Goal: Task Accomplishment & Management: Use online tool/utility

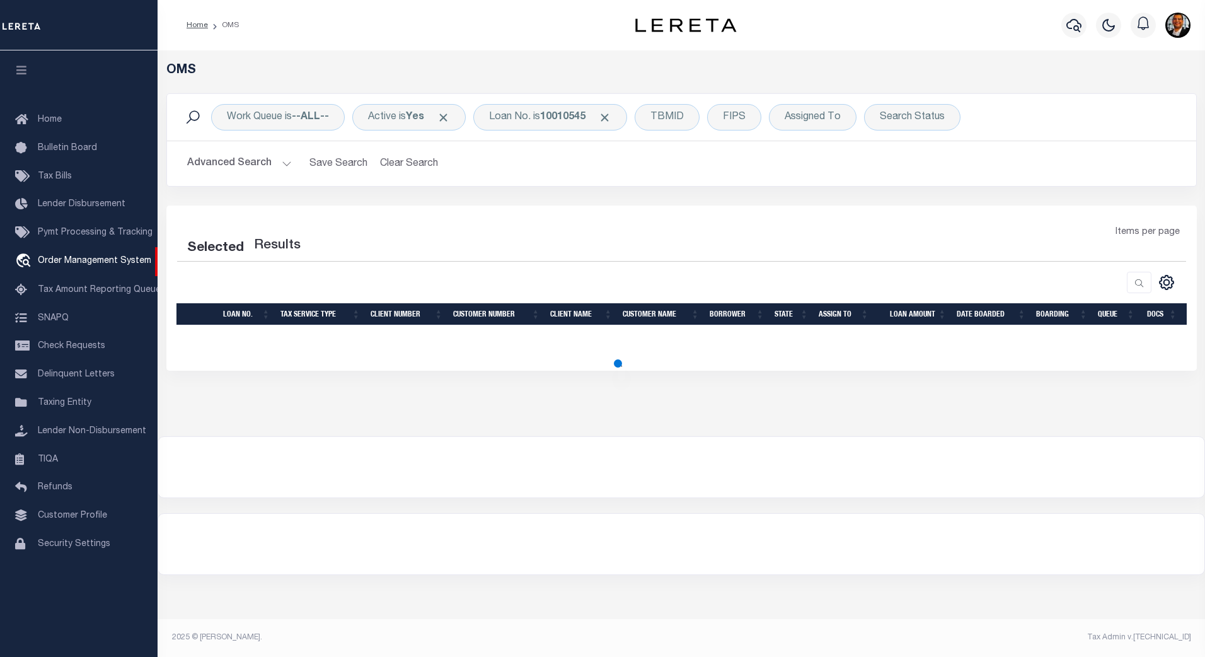
select select "200"
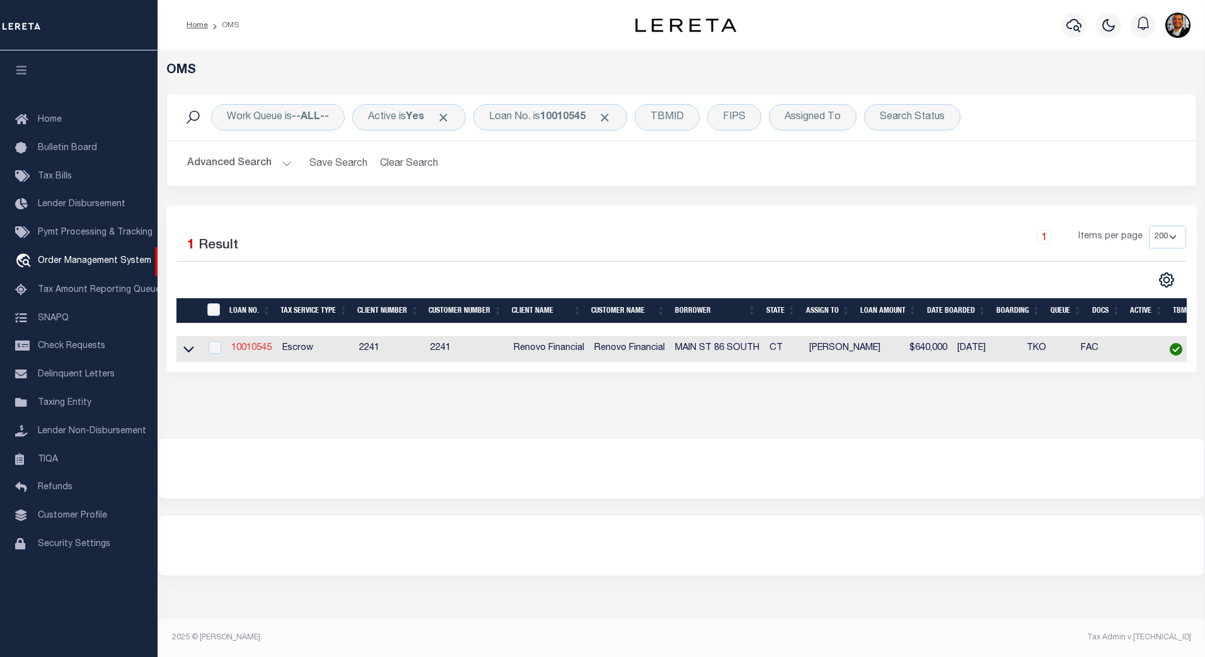
click at [256, 351] on link "10010545" at bounding box center [251, 348] width 40 height 9
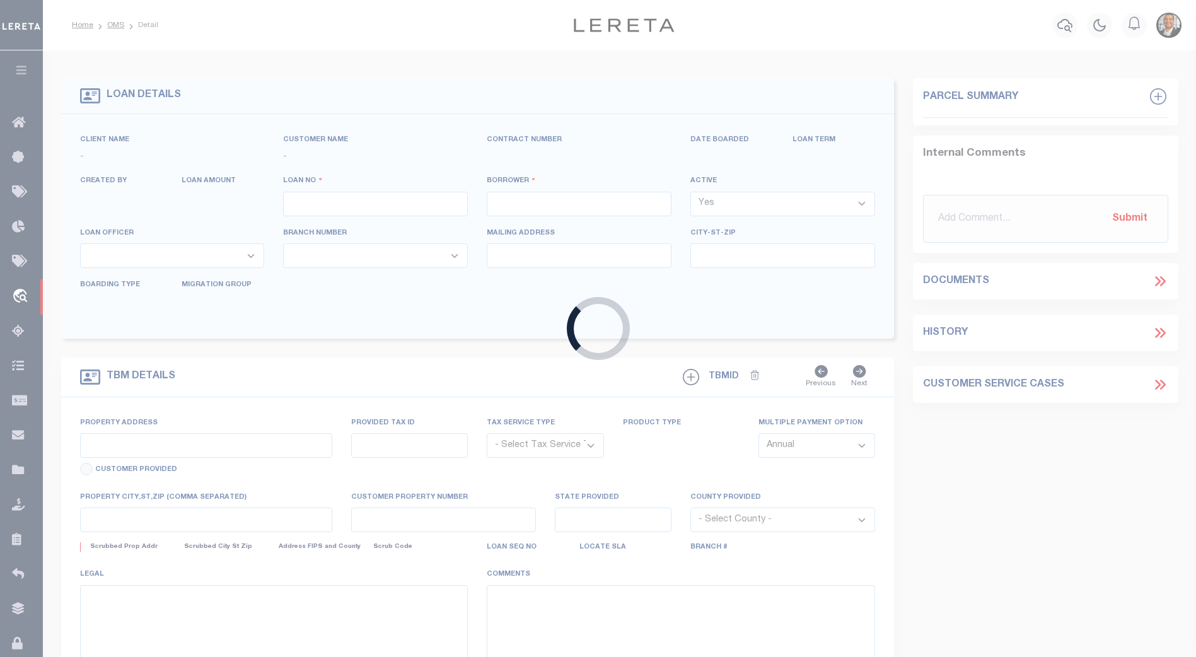
type input "10010545"
type input "MAIN ST 86 SOUTH"
select select
type input "24 WALTER AVE"
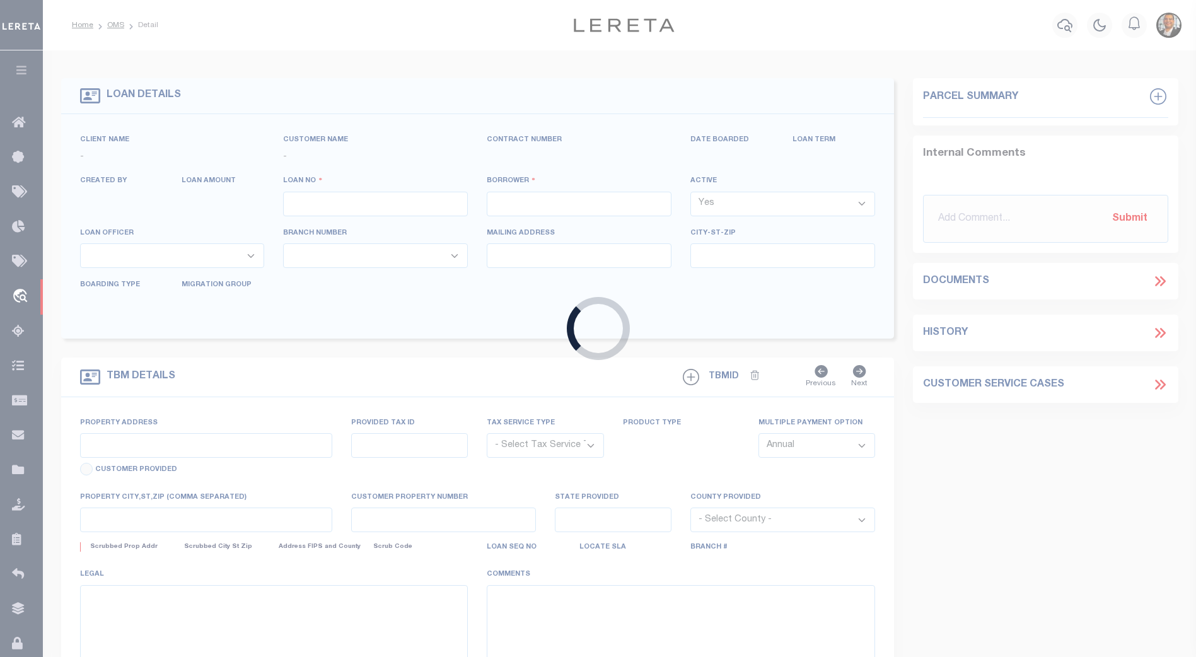
type input "NORWALK,CT,06851"
select select "10"
select select "Escrow"
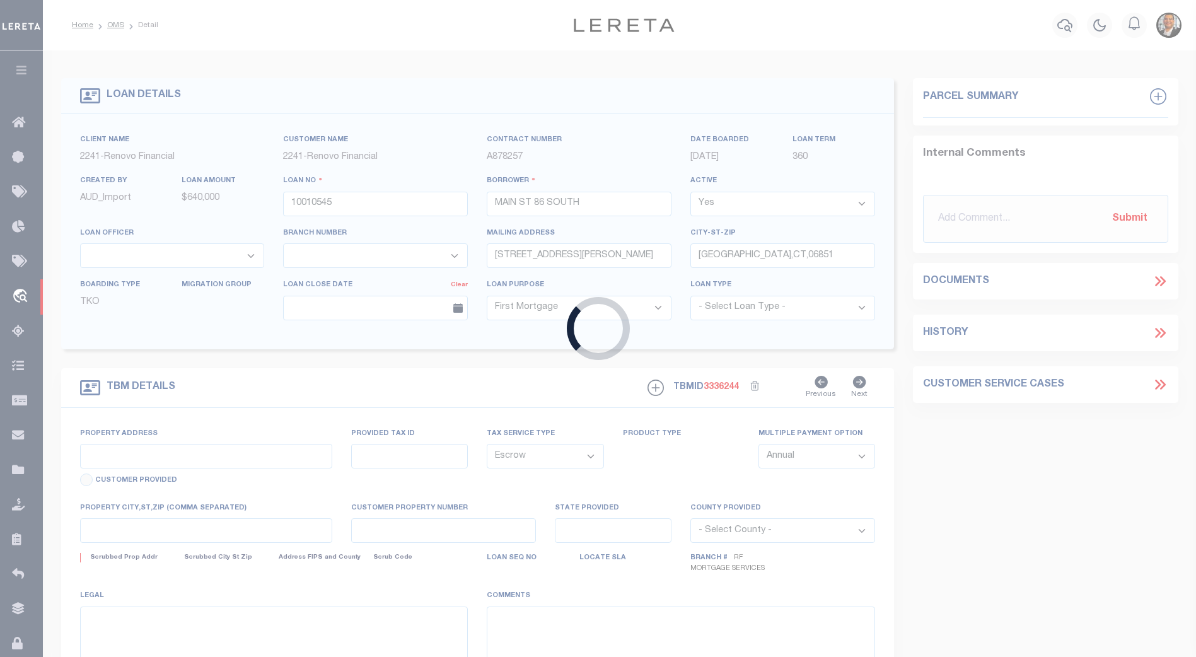
type input "86 S MAIN ST"
type input "2-58-1-0"
type input "NORWALK CT 068543125"
type input "a0kUS0000018Dqj"
type input "CT"
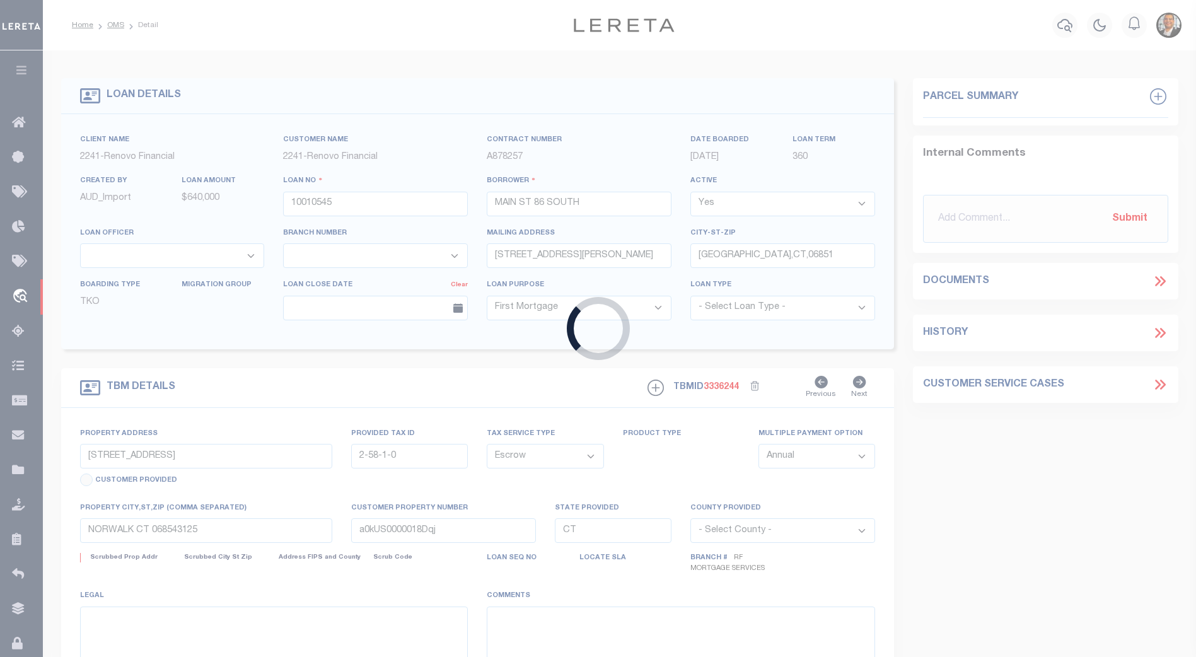
select select
select select "25067"
select select
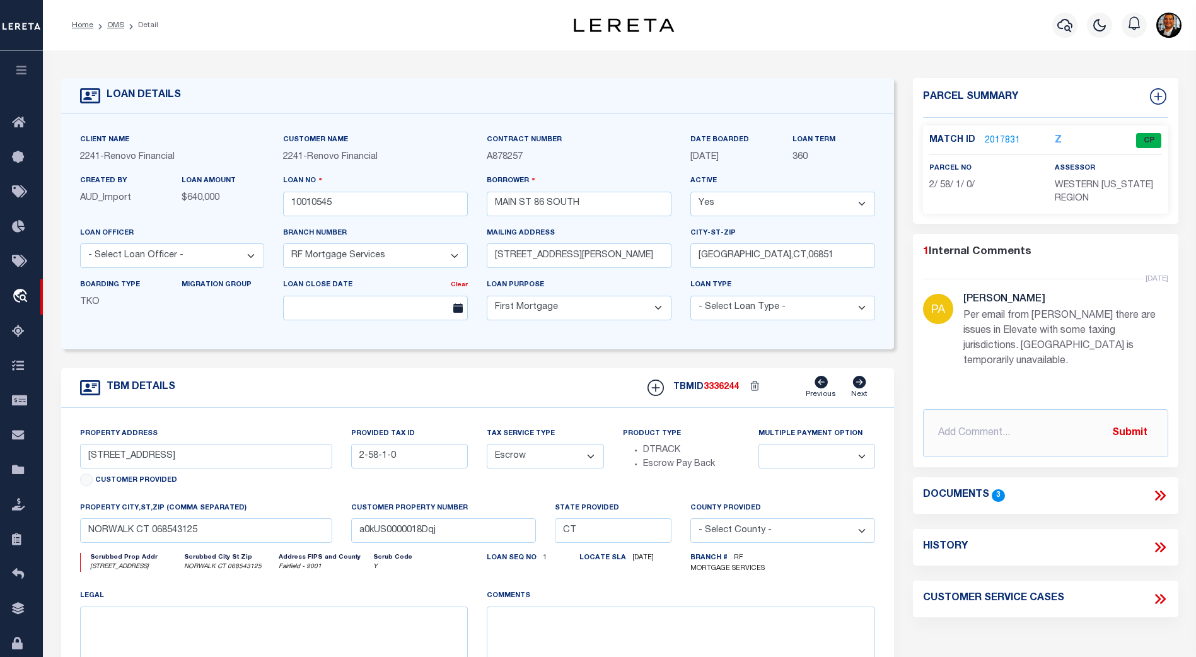
click at [1161, 487] on icon at bounding box center [1160, 495] width 16 height 16
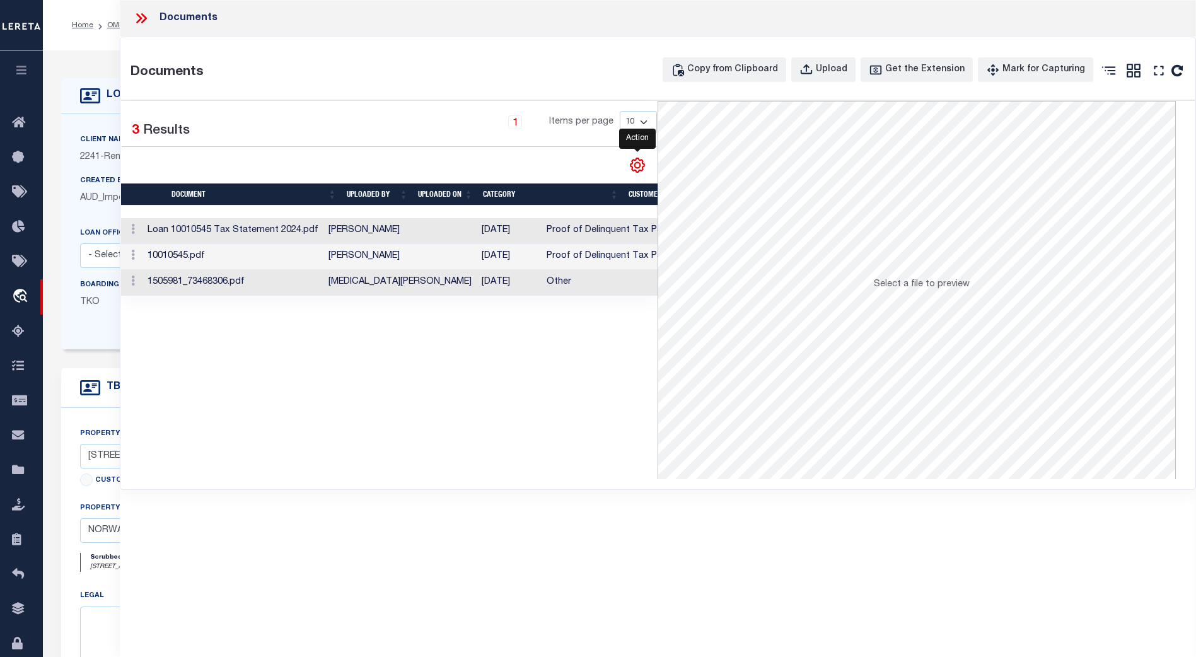
click at [635, 165] on icon "" at bounding box center [638, 165] width 6 height 6
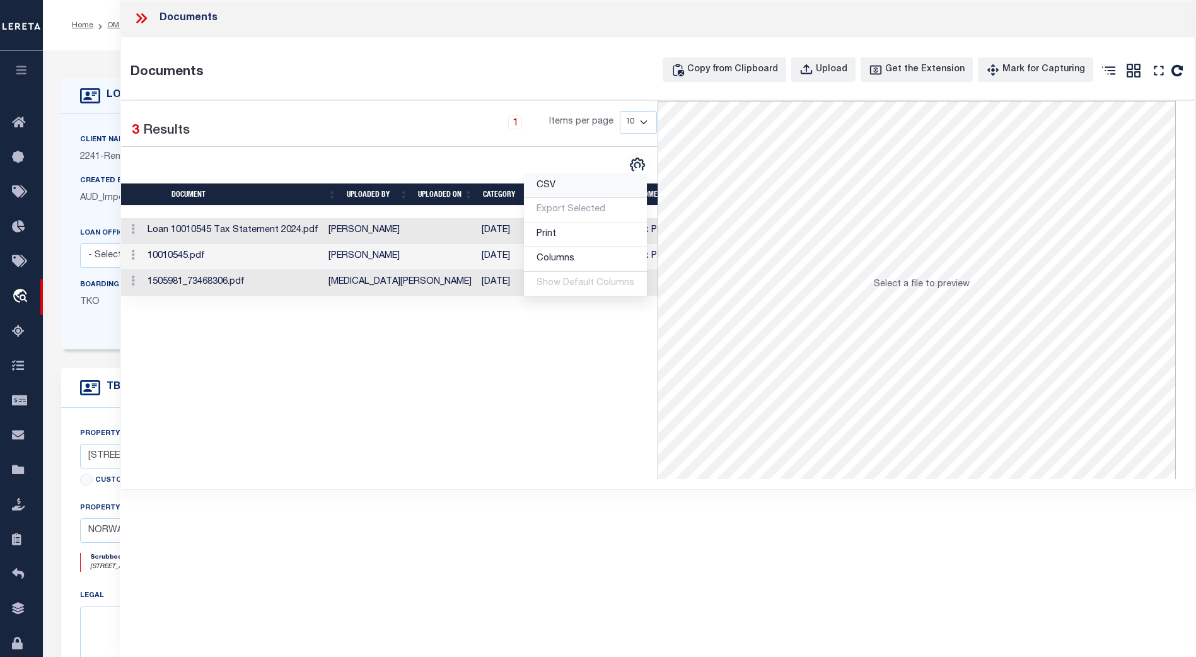
click at [566, 185] on link "CSV" at bounding box center [585, 186] width 123 height 25
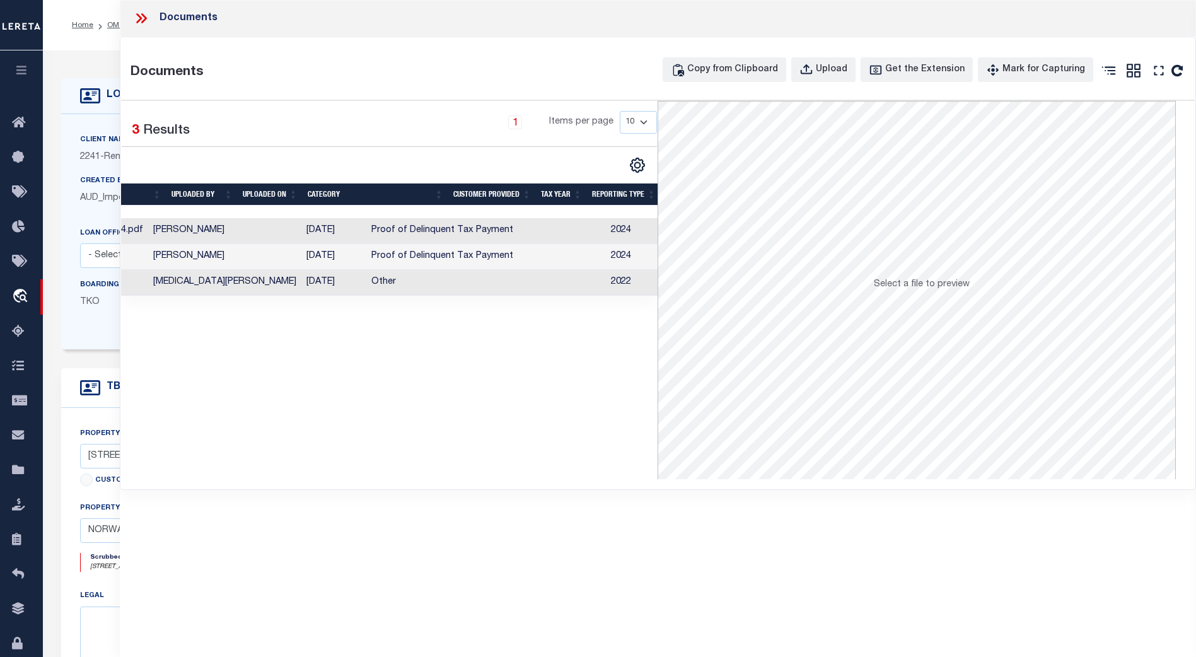
scroll to position [0, 146]
click at [139, 20] on icon at bounding box center [139, 18] width 6 height 10
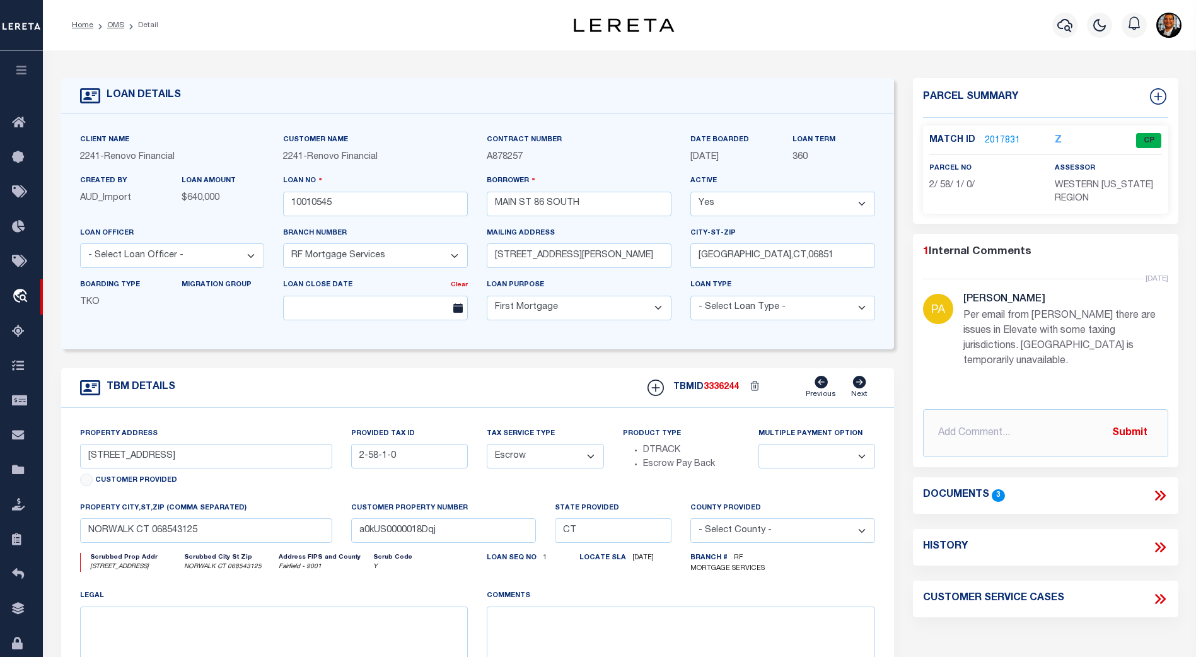
click at [1000, 136] on link "2017831" at bounding box center [1002, 140] width 35 height 13
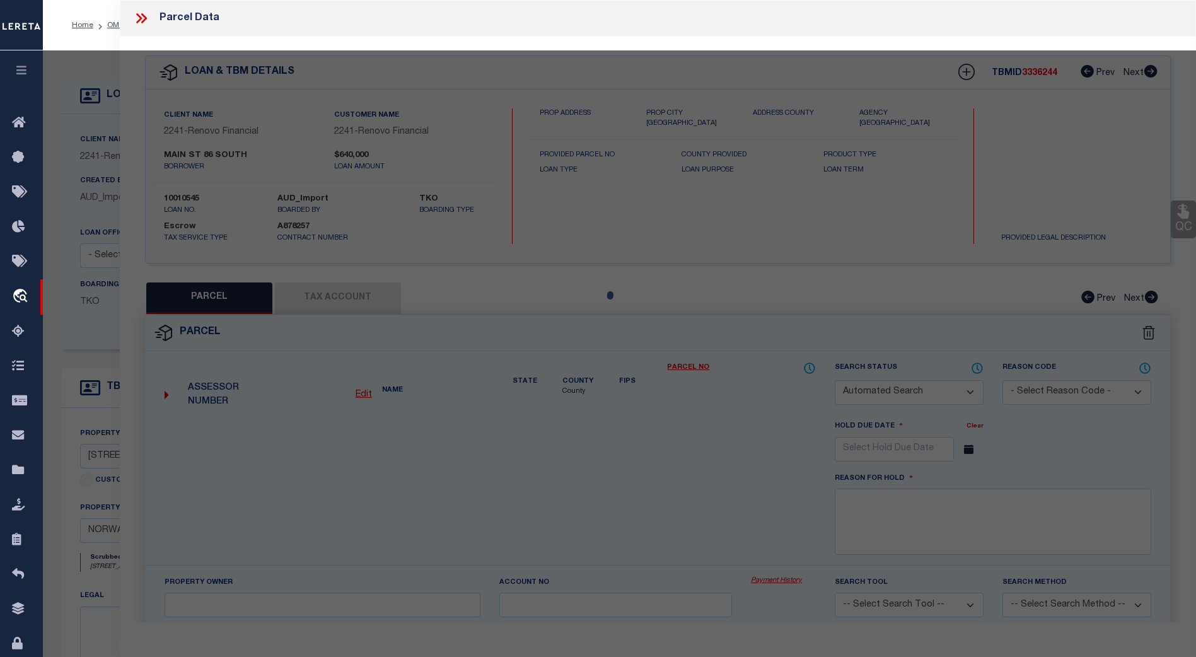
checkbox input "false"
select select "CP"
select select "099"
type input "86 SOUTH MAIN ST LLC"
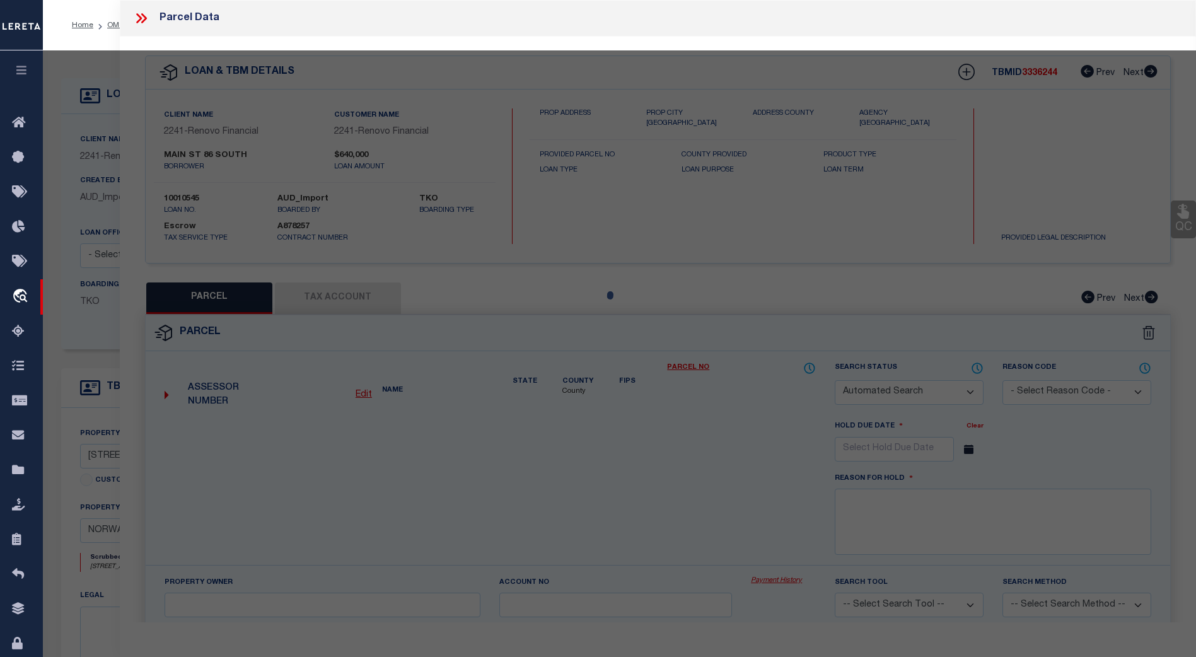
select select "AGW"
select select
type input "86 SOUTH MAIN ST"
checkbox input "false"
type input "NORWALK CT 06854"
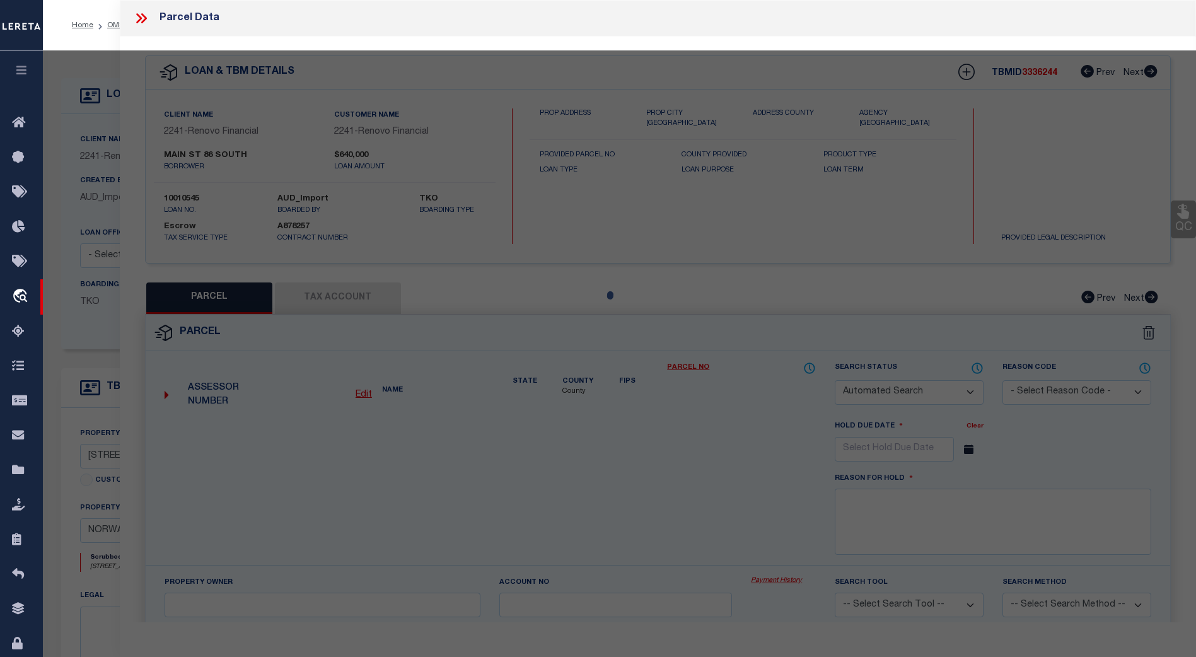
type textarea "Norwalk City is now available. MLC 8/28/2025 Per email from Mandy C. there are …"
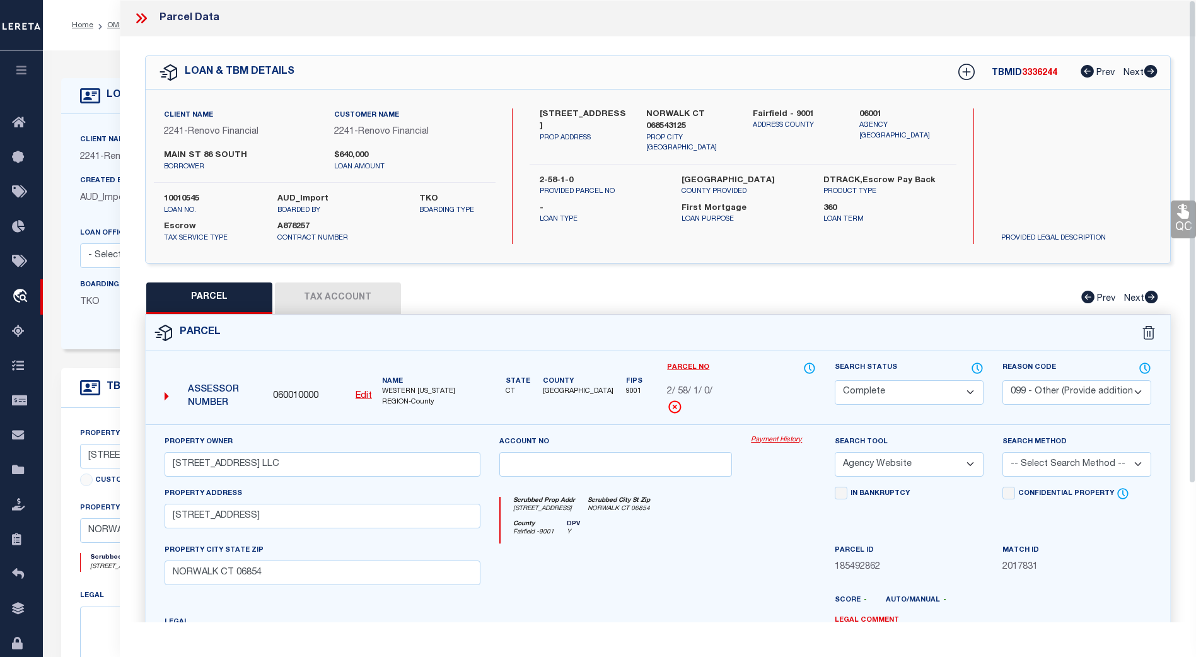
click at [784, 439] on link "Payment History" at bounding box center [783, 440] width 65 height 11
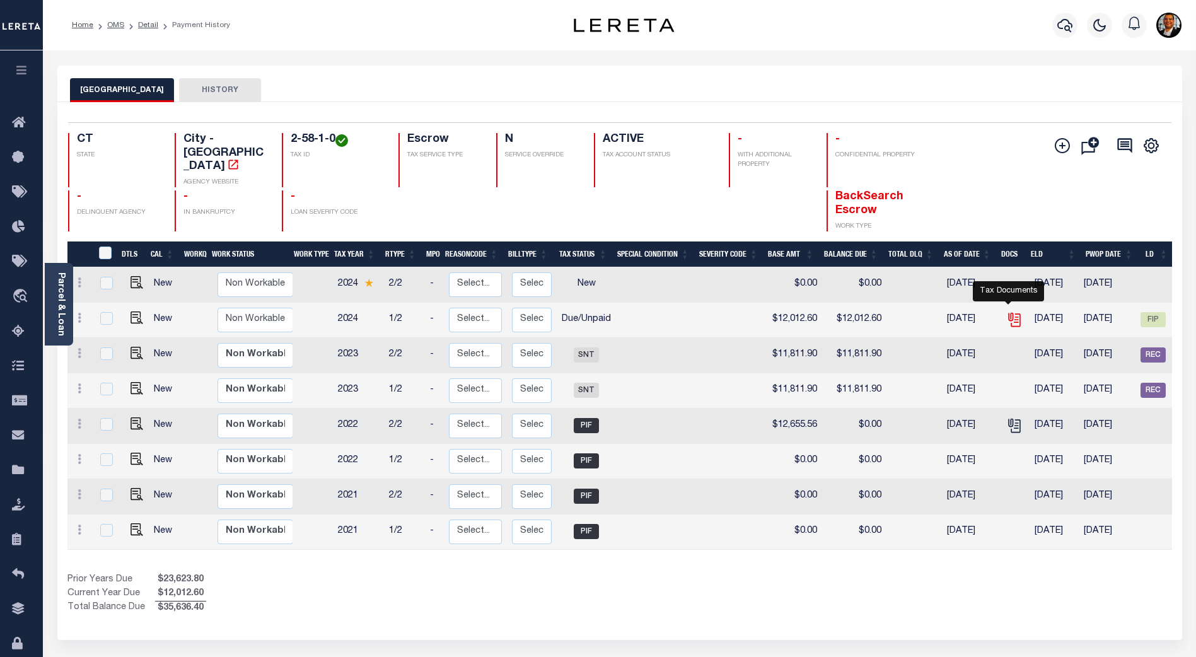
click at [1009, 311] on icon "" at bounding box center [1014, 319] width 16 height 16
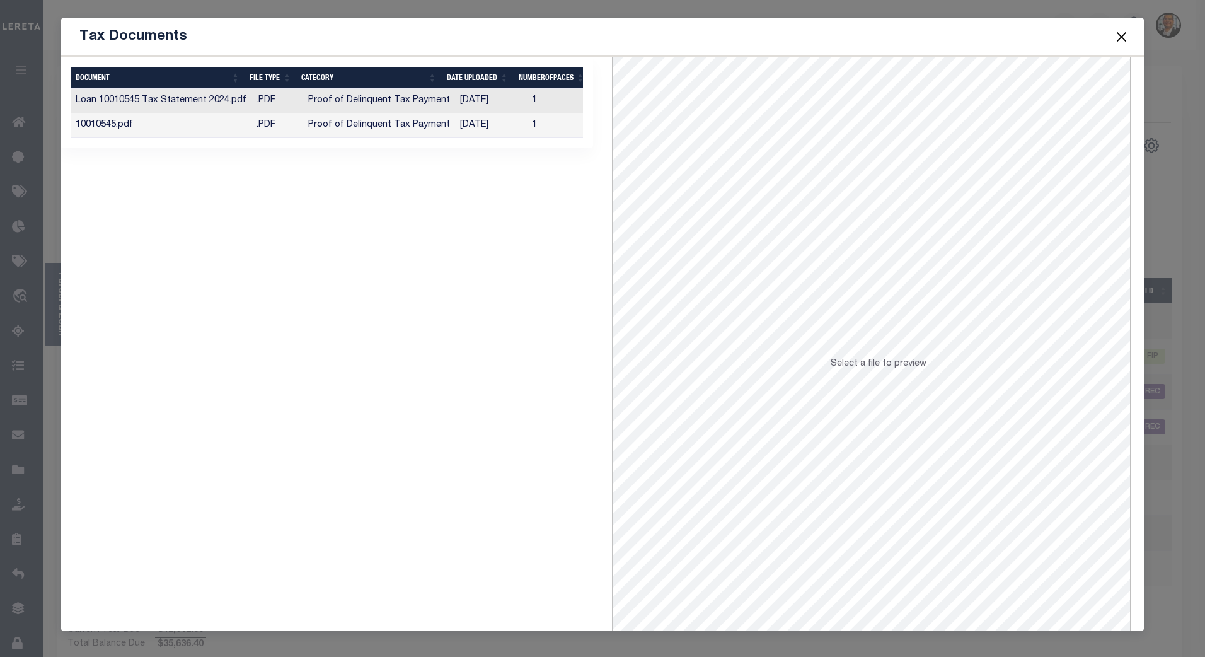
click at [1123, 39] on button "Close" at bounding box center [1121, 36] width 16 height 16
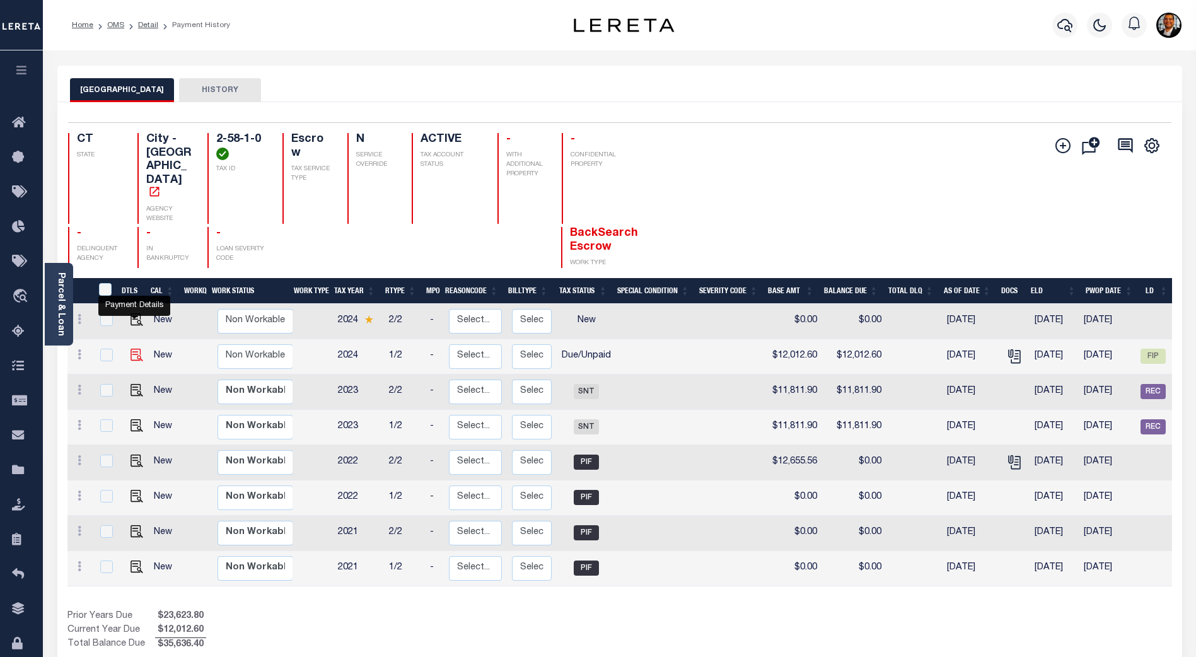
click at [132, 349] on img "" at bounding box center [137, 355] width 13 height 13
checkbox input "true"
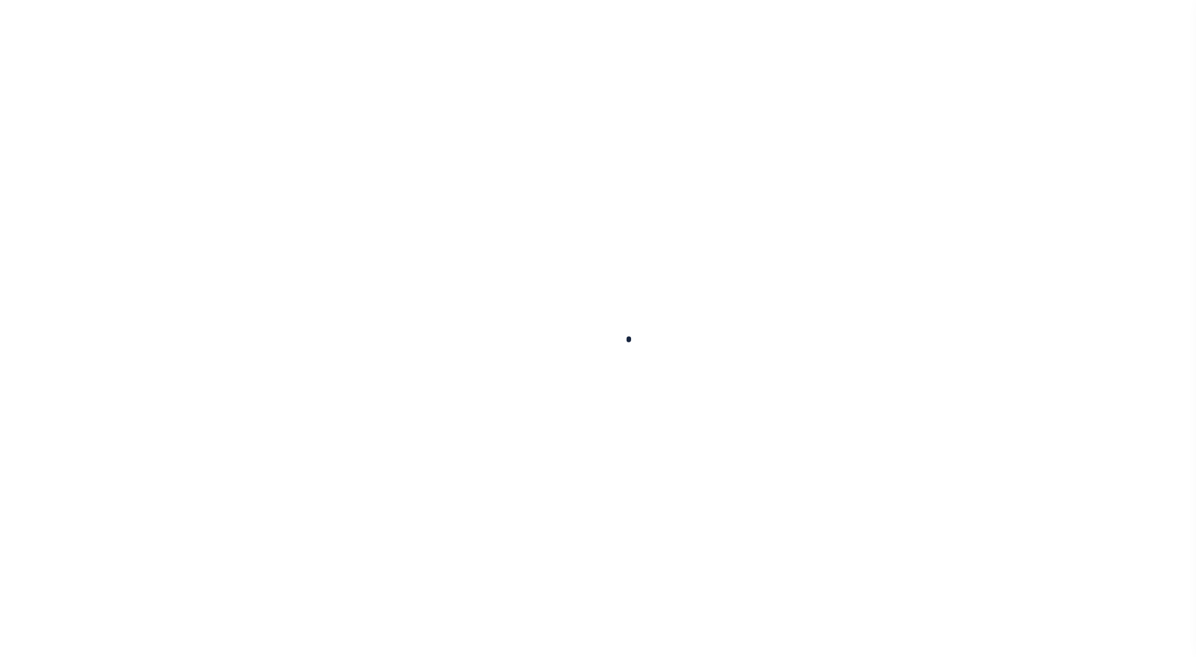
checkbox input "false"
type textarea "CAS-44967 2024//1st dlq Base $12,012.60 P/I $540.57-Lereta Responsibility Total…"
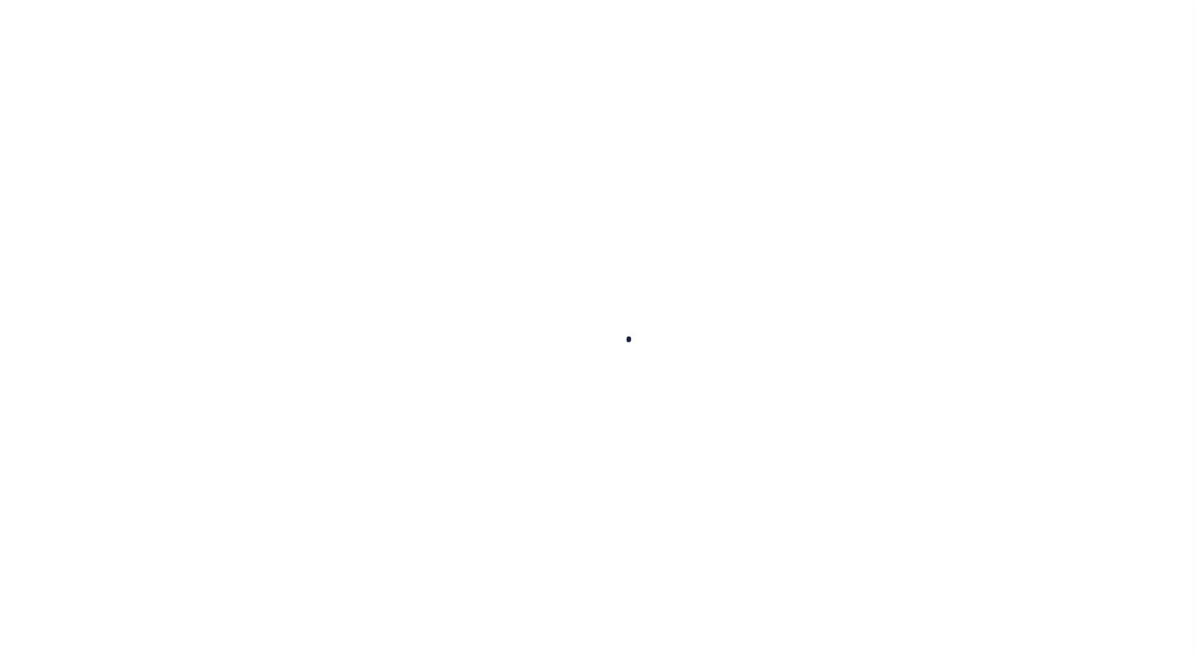
type input "[DATE]"
select select "DUE"
type input "$12,012.6"
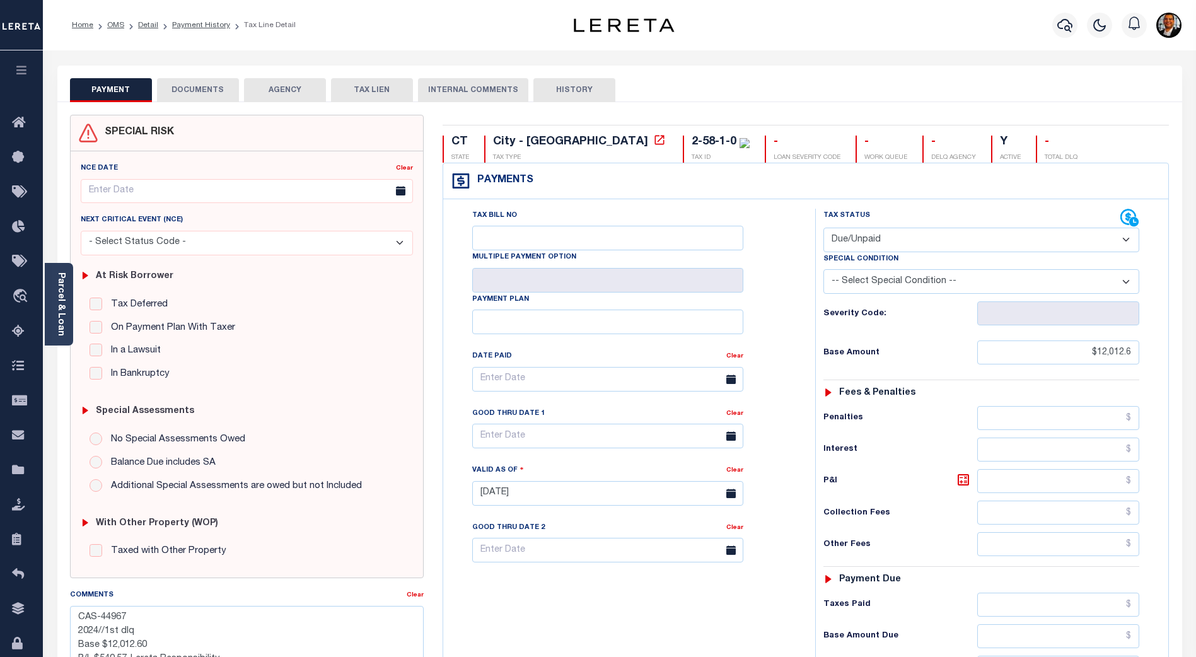
click at [200, 89] on button "DOCUMENTS" at bounding box center [198, 90] width 82 height 24
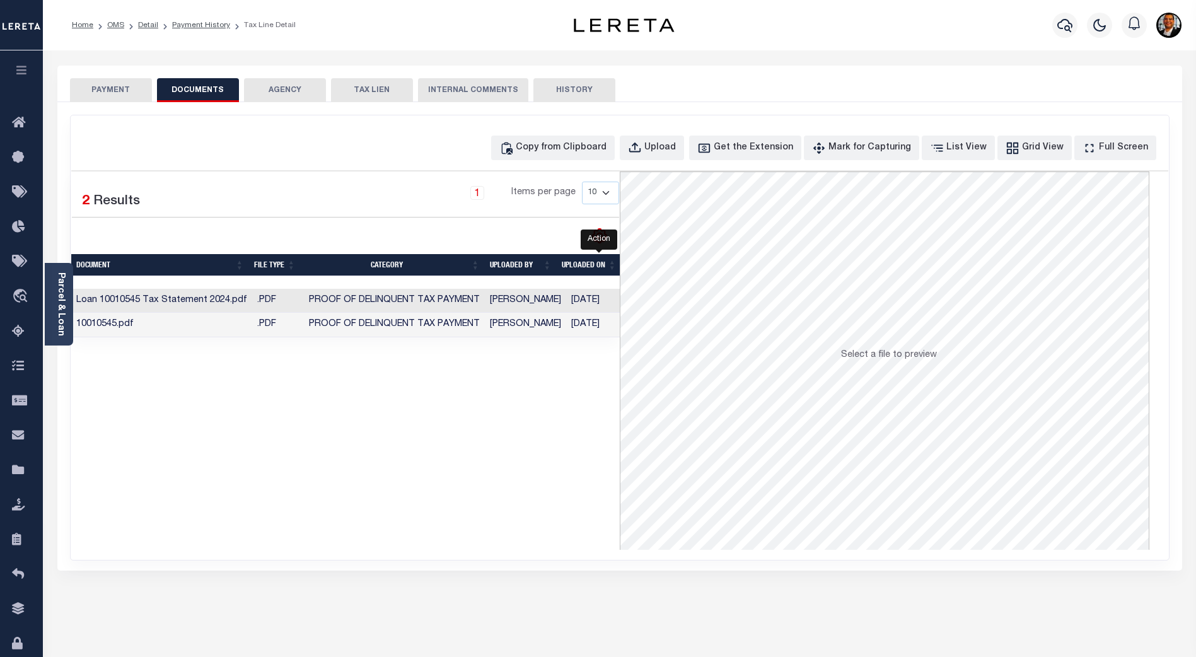
click at [602, 240] on icon "" at bounding box center [599, 236] width 16 height 16
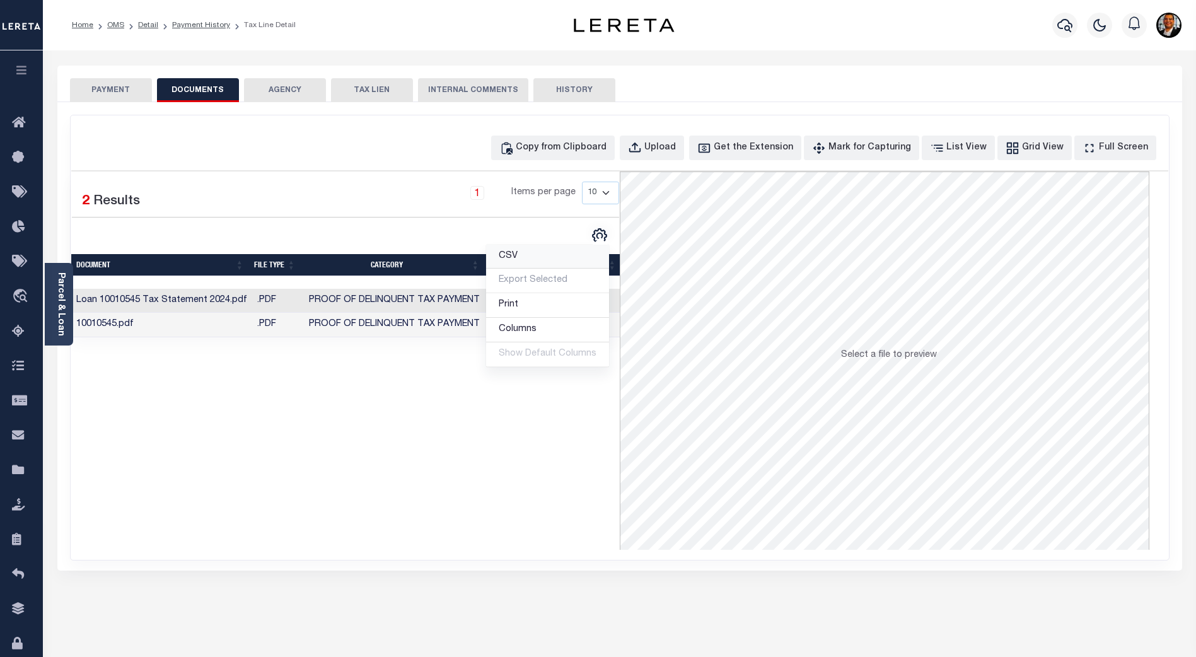
click at [541, 260] on link "CSV" at bounding box center [547, 257] width 123 height 25
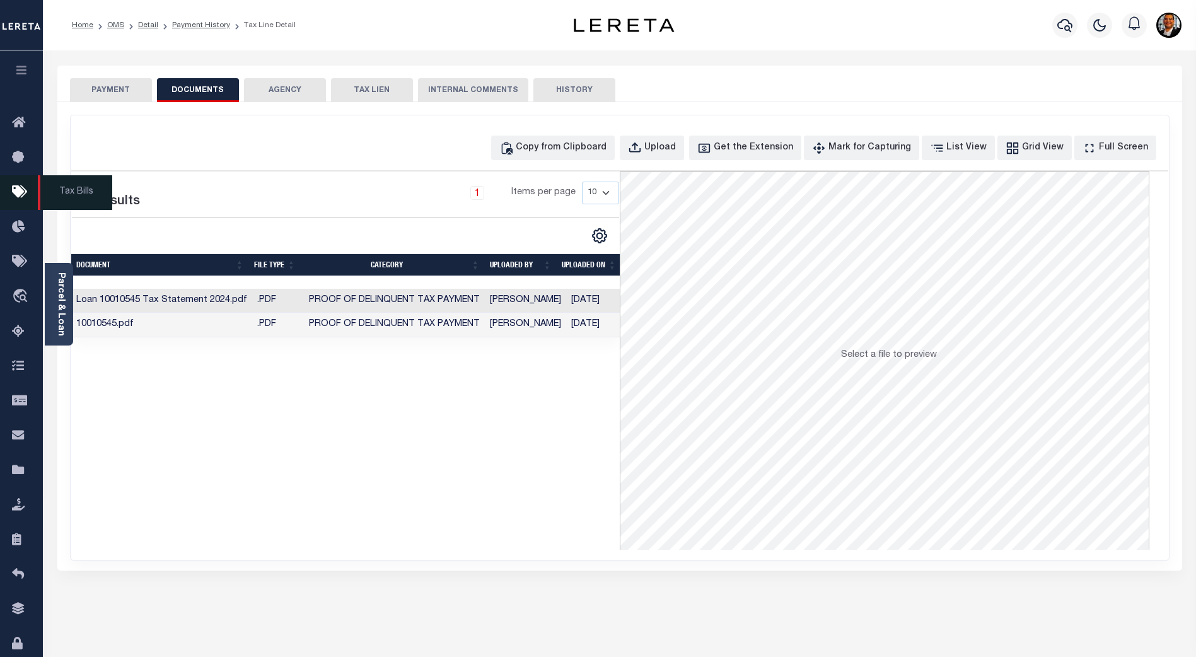
click at [18, 196] on icon at bounding box center [22, 193] width 20 height 16
